Goal: Contribute content

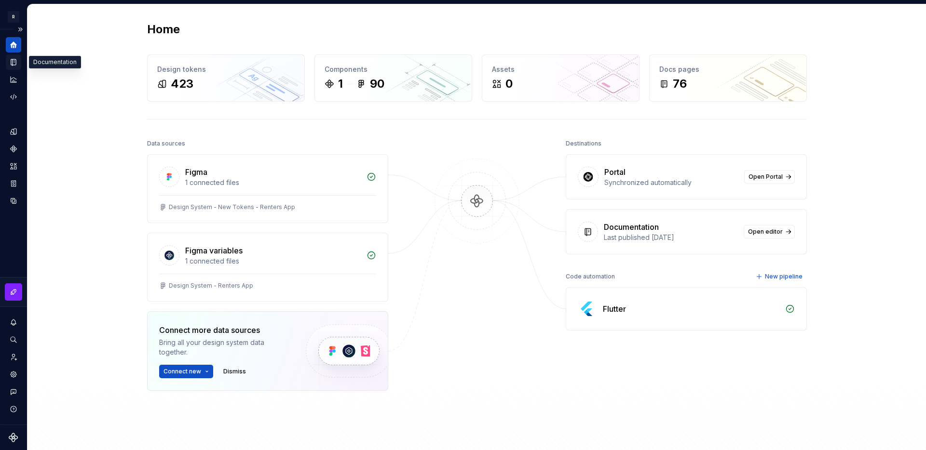
click at [14, 62] on icon "Documentation" at bounding box center [15, 62] width 4 height 5
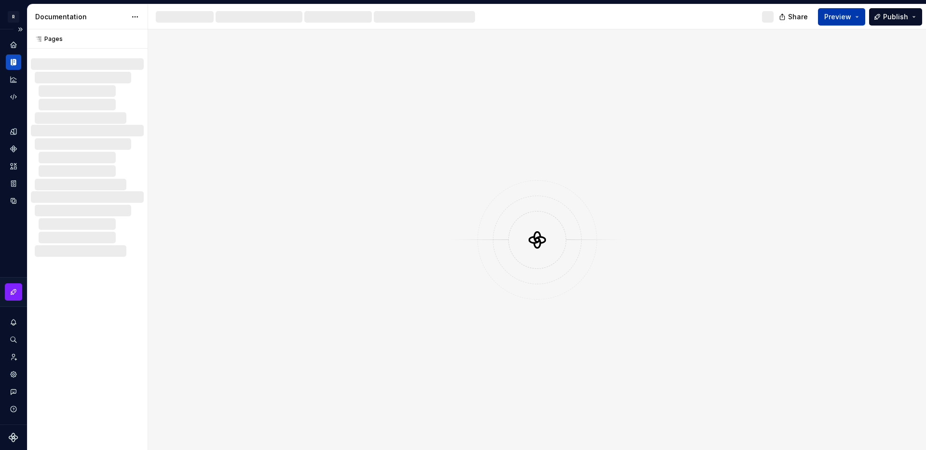
click at [838, 19] on span "Preview" at bounding box center [837, 17] width 27 height 10
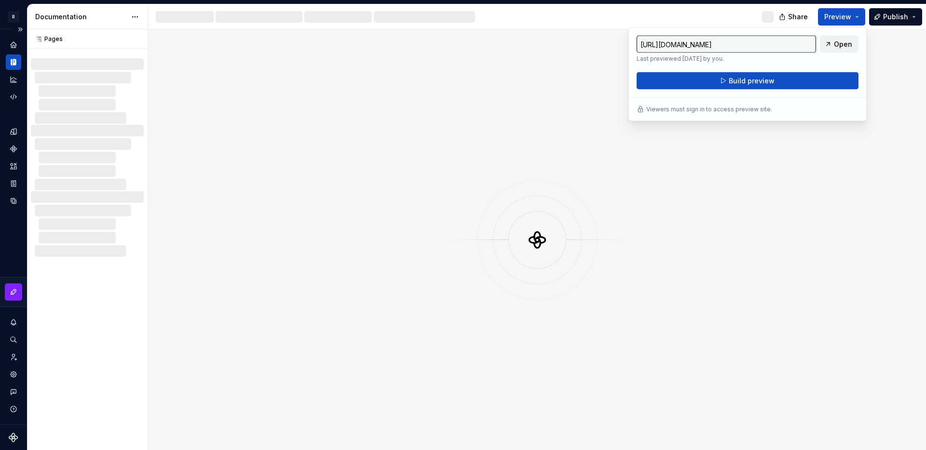
click at [836, 44] on span "Open" at bounding box center [843, 45] width 18 height 10
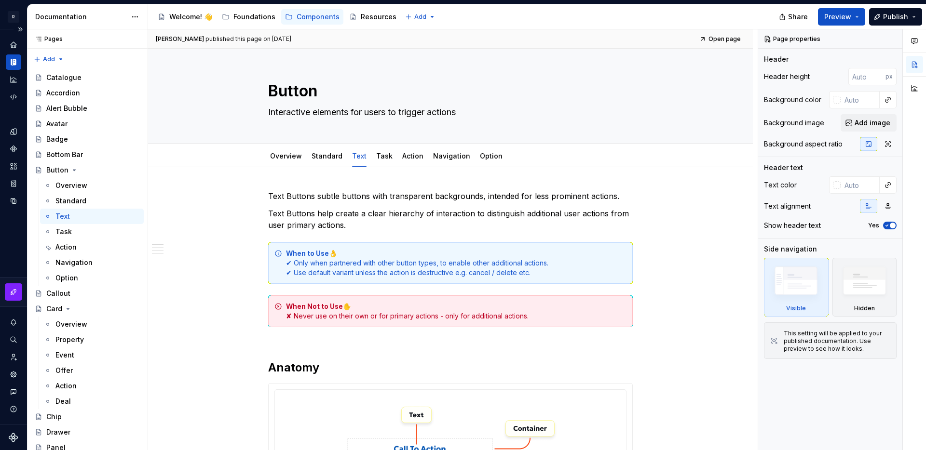
type textarea "*"
